Goal: Task Accomplishment & Management: Manage account settings

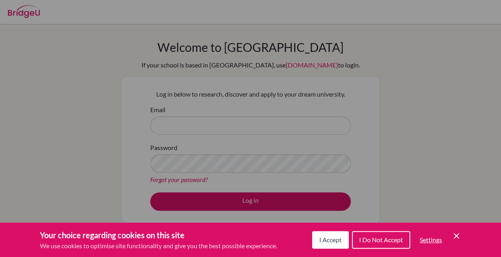
click at [325, 76] on div "Cookie Preferences" at bounding box center [250, 128] width 501 height 257
click at [461, 235] on icon "Cookie Control Close Icon" at bounding box center [456, 236] width 10 height 10
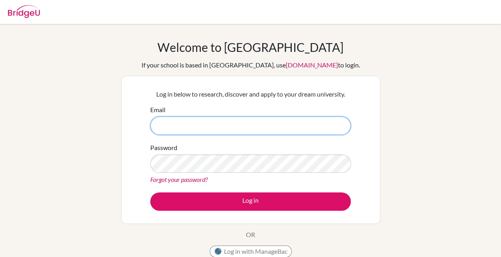
click at [242, 128] on input "Email" at bounding box center [250, 125] width 200 height 18
type input "L"
type input "[EMAIL_ADDRESS][DOMAIN_NAME]"
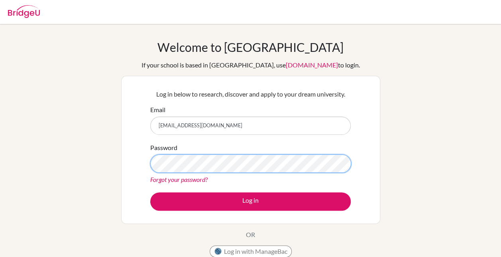
click at [150, 192] on button "Log in" at bounding box center [250, 201] width 200 height 18
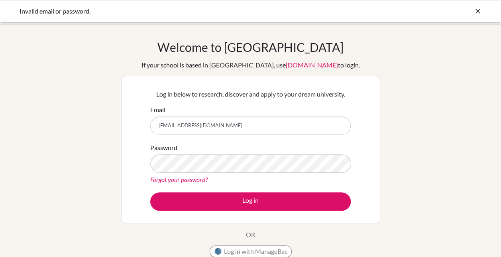
click at [192, 180] on link "Forgot your password?" at bounding box center [178, 179] width 57 height 8
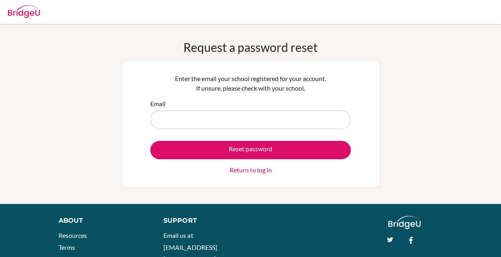
click at [268, 121] on input "Email" at bounding box center [250, 119] width 200 height 18
type input "[EMAIL_ADDRESS][DOMAIN_NAME]"
click at [150, 141] on button "Reset password" at bounding box center [250, 150] width 200 height 18
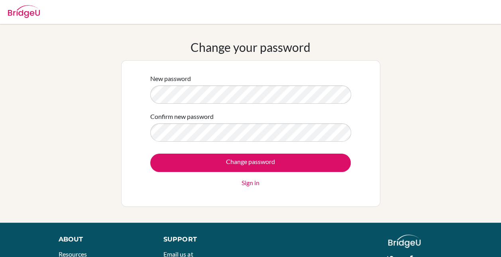
click at [381, 125] on div "Change your password New password Confirm new password Change password Sign in" at bounding box center [250, 123] width 501 height 167
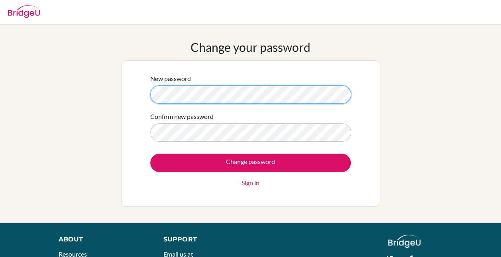
click at [107, 92] on div "Change your password New password Confirm new password Change password Sign in" at bounding box center [250, 123] width 501 height 167
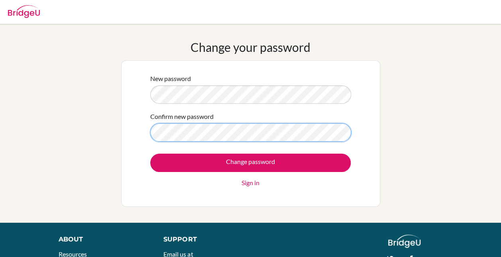
click at [58, 112] on div "Change your password New password Confirm new password Change password Sign in" at bounding box center [250, 123] width 501 height 167
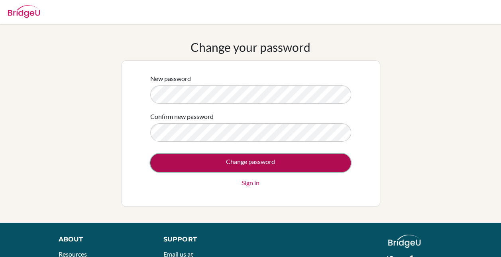
click at [290, 170] on input "Change password" at bounding box center [250, 162] width 200 height 18
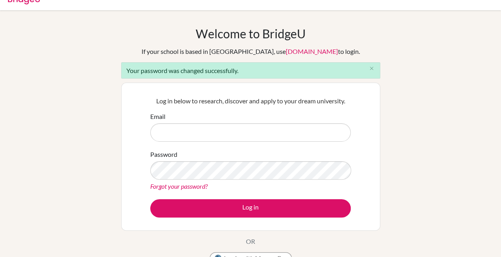
scroll to position [19, 0]
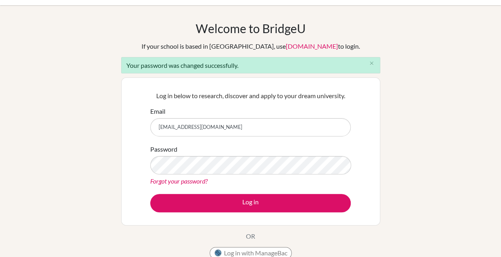
type input "[EMAIL_ADDRESS][DOMAIN_NAME]"
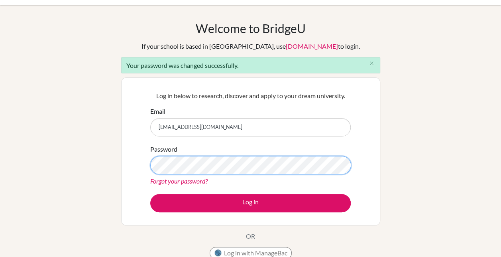
click at [150, 194] on button "Log in" at bounding box center [250, 203] width 200 height 18
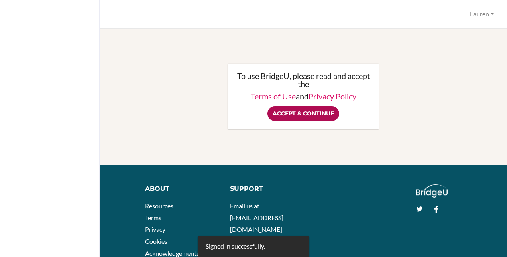
click at [296, 116] on input "Accept & Continue" at bounding box center [303, 113] width 72 height 15
